Goal: Information Seeking & Learning: Learn about a topic

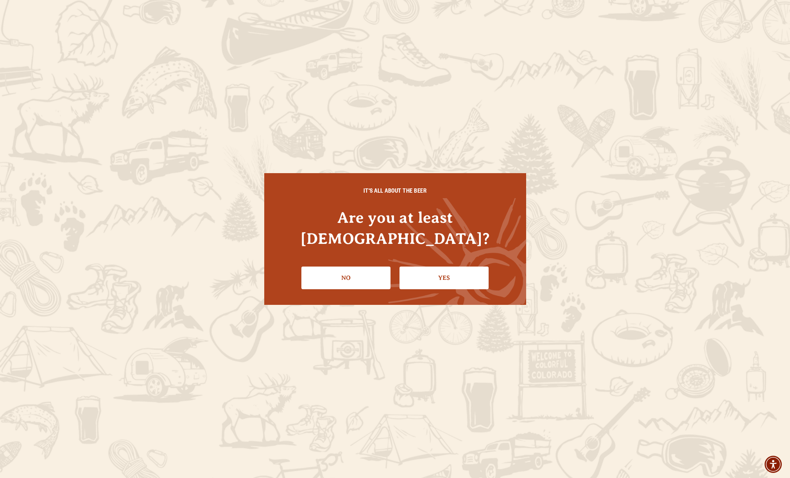
click at [434, 267] on link "Yes" at bounding box center [444, 278] width 89 height 23
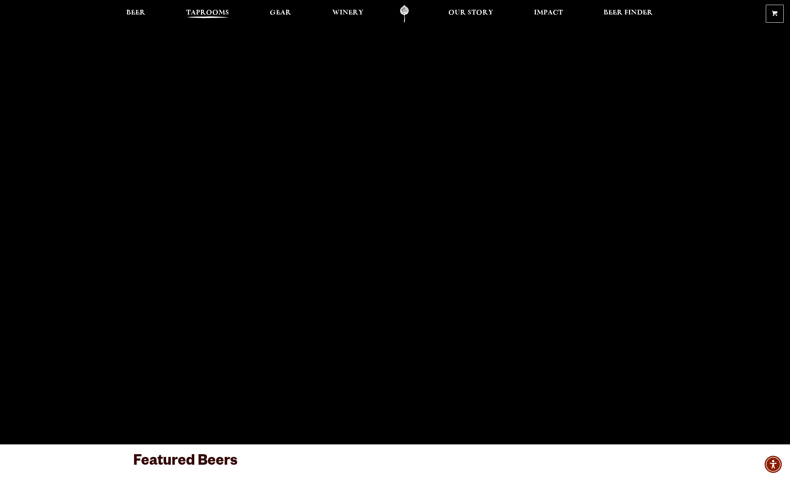
click at [197, 13] on span "Taprooms" at bounding box center [207, 13] width 43 height 6
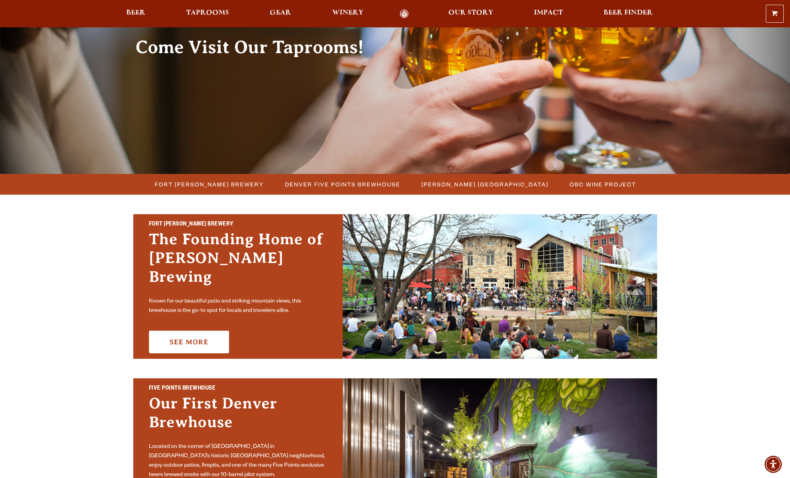
scroll to position [87, 0]
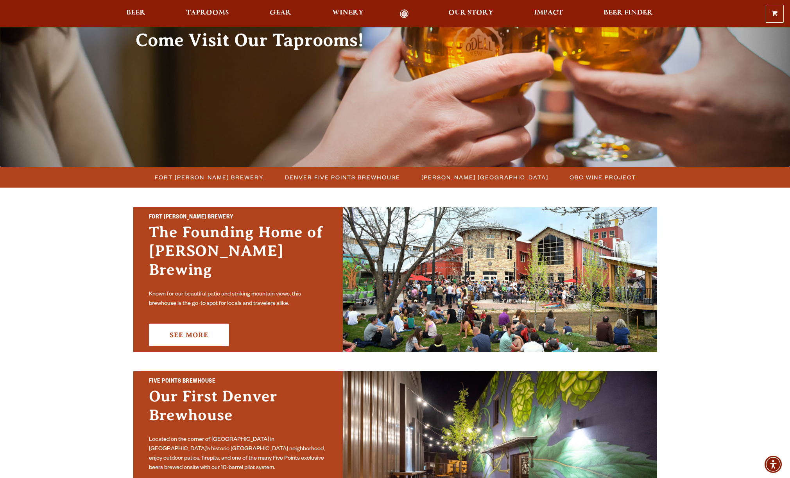
click at [225, 182] on span "Fort [PERSON_NAME] Brewery" at bounding box center [209, 177] width 109 height 11
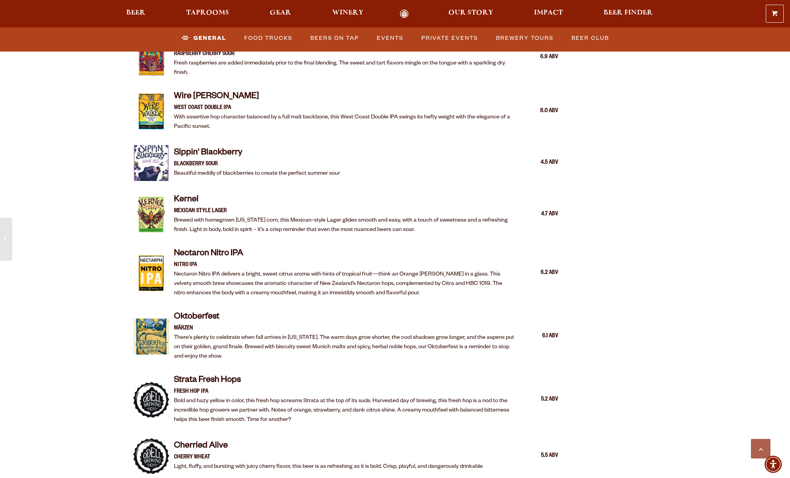
scroll to position [1370, 0]
drag, startPoint x: 175, startPoint y: 308, endPoint x: 245, endPoint y: 310, distance: 70.0
click at [245, 312] on h4 "Oktoberfest" at bounding box center [344, 318] width 341 height 13
copy h4 "Oktoberfest"
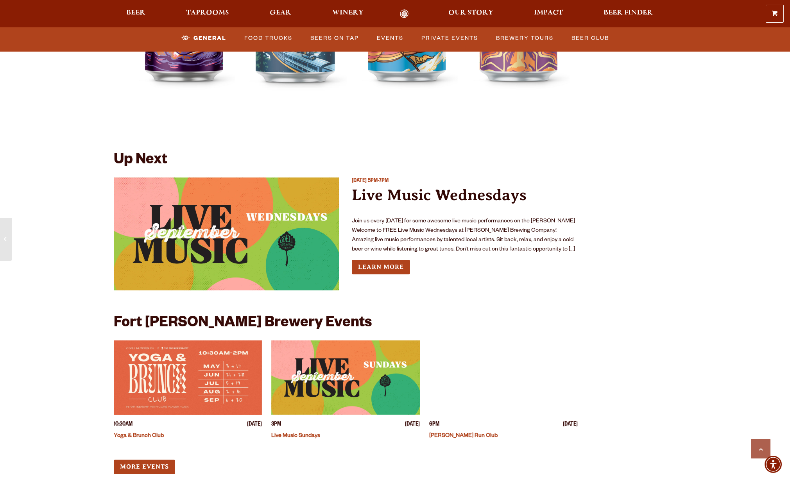
scroll to position [2841, 0]
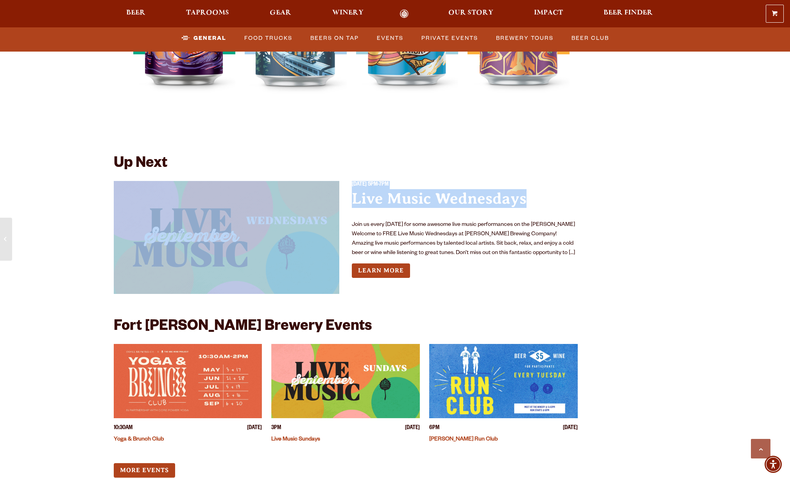
drag, startPoint x: 555, startPoint y: 196, endPoint x: 344, endPoint y: 187, distance: 211.3
click at [344, 187] on div "Wednesday September 17, 2025 5PM-7PM Live Music Wednesdays Join us every Wednes…" at bounding box center [346, 240] width 464 height 119
copy div "Wednesday September 17, 2025 5PM-7PM Live Music Wednesdays"
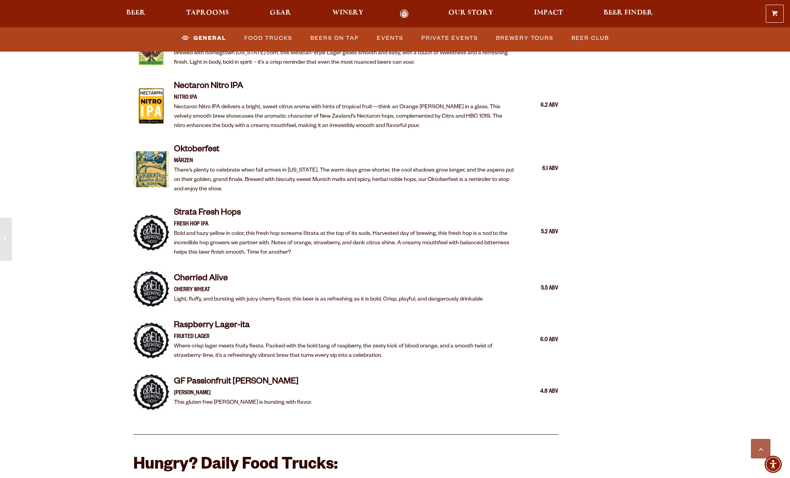
scroll to position [1534, 0]
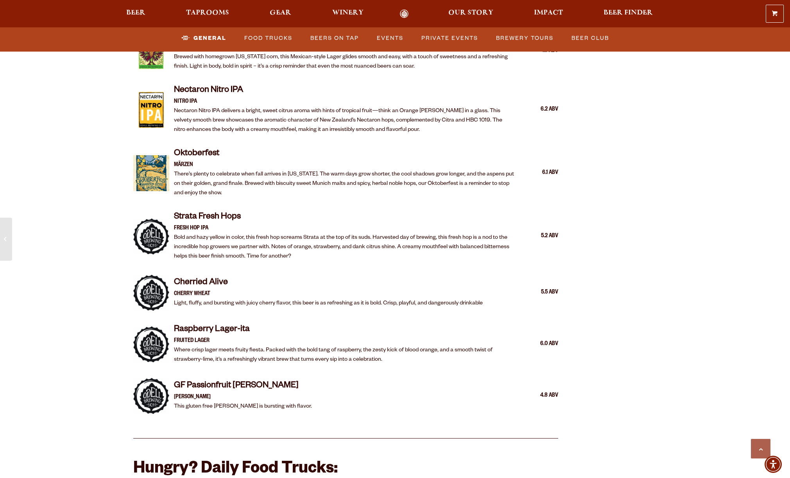
click at [202, 148] on h4 "Oktoberfest" at bounding box center [344, 154] width 341 height 13
click at [71, 203] on div "The Founding Home of Odell Brewing Fort Collins Brewery Known for our beautiful…" at bounding box center [395, 142] width 790 height 3352
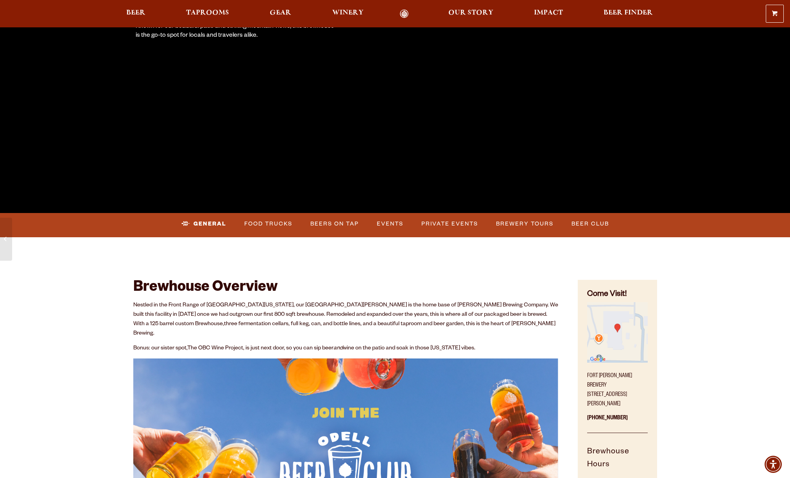
scroll to position [0, 0]
